Goal: Navigation & Orientation: Find specific page/section

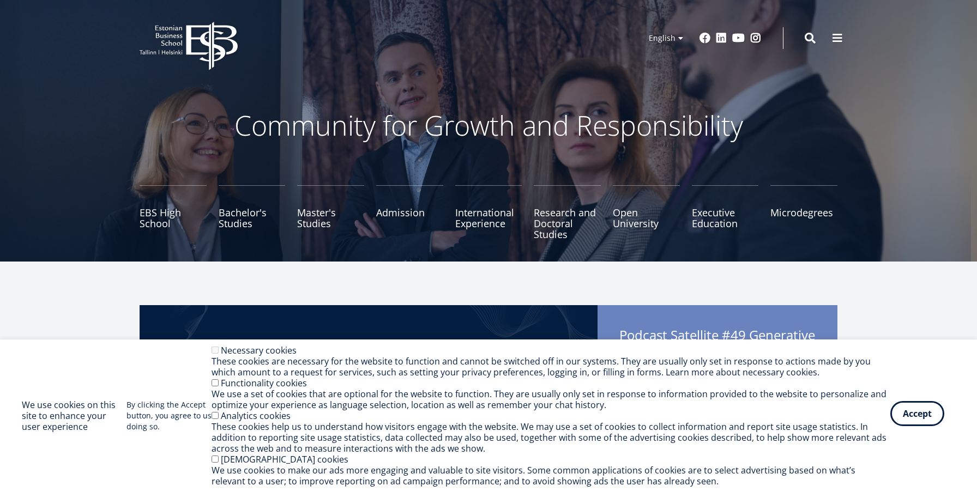
click at [921, 418] on button "Accept" at bounding box center [917, 413] width 54 height 25
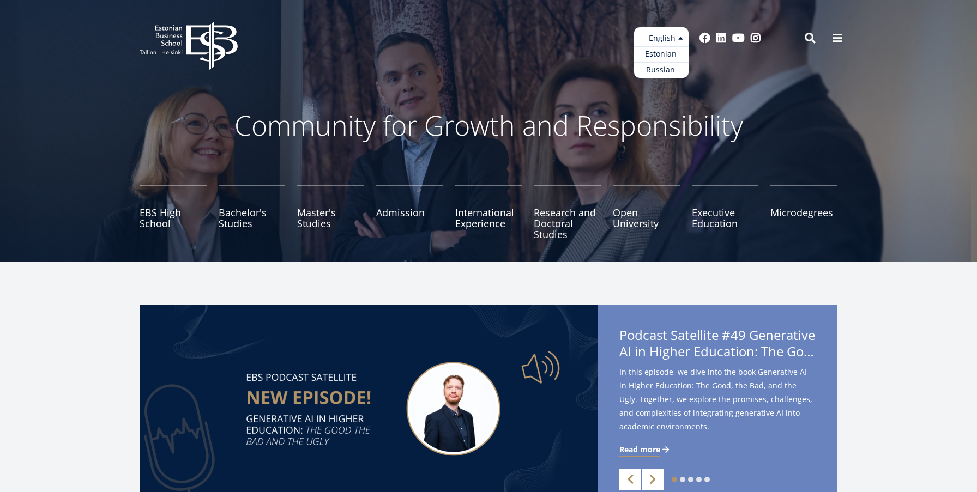
click at [676, 45] on ul "Estonian English Russian" at bounding box center [661, 52] width 55 height 51
click at [666, 69] on link "Russian" at bounding box center [661, 70] width 55 height 16
click at [662, 68] on link "Russian" at bounding box center [661, 70] width 55 height 16
click at [663, 52] on link "Estonian" at bounding box center [661, 54] width 55 height 16
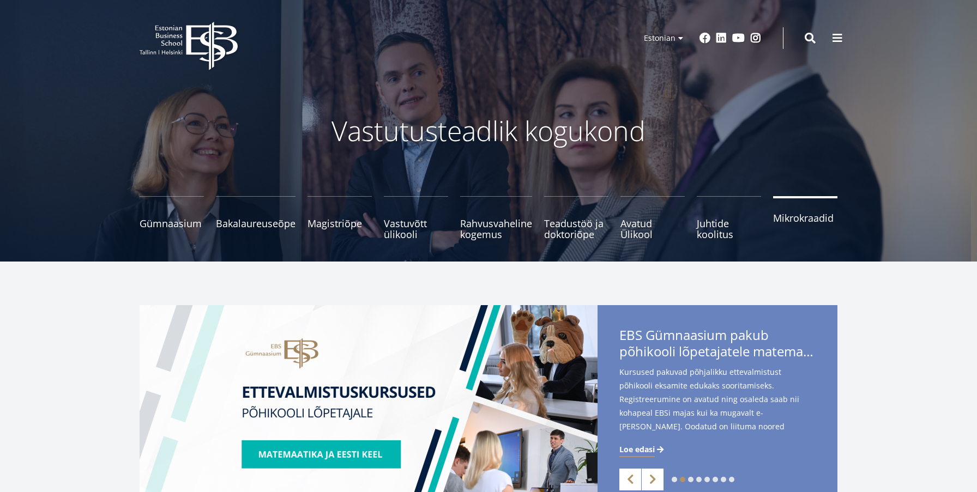
click at [792, 217] on span "Mikrokraadid" at bounding box center [805, 218] width 64 height 11
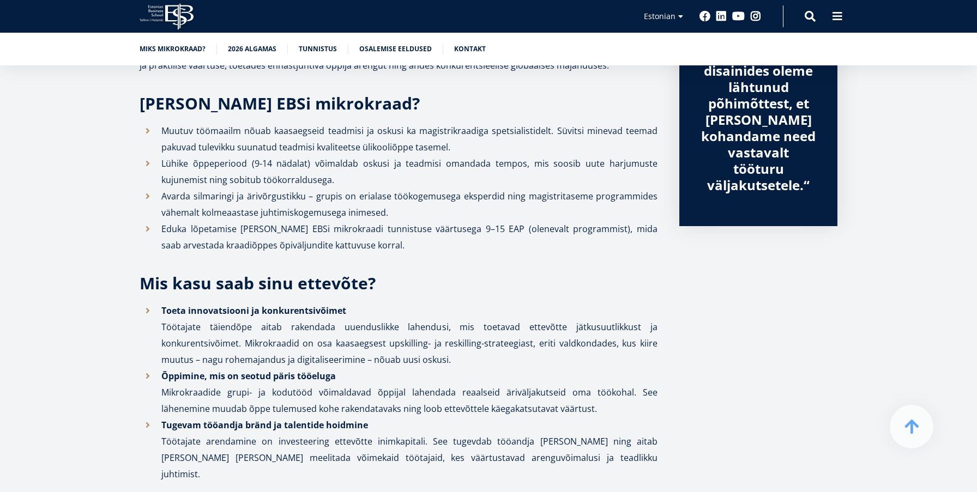
scroll to position [367, 0]
